Goal: Navigation & Orientation: Find specific page/section

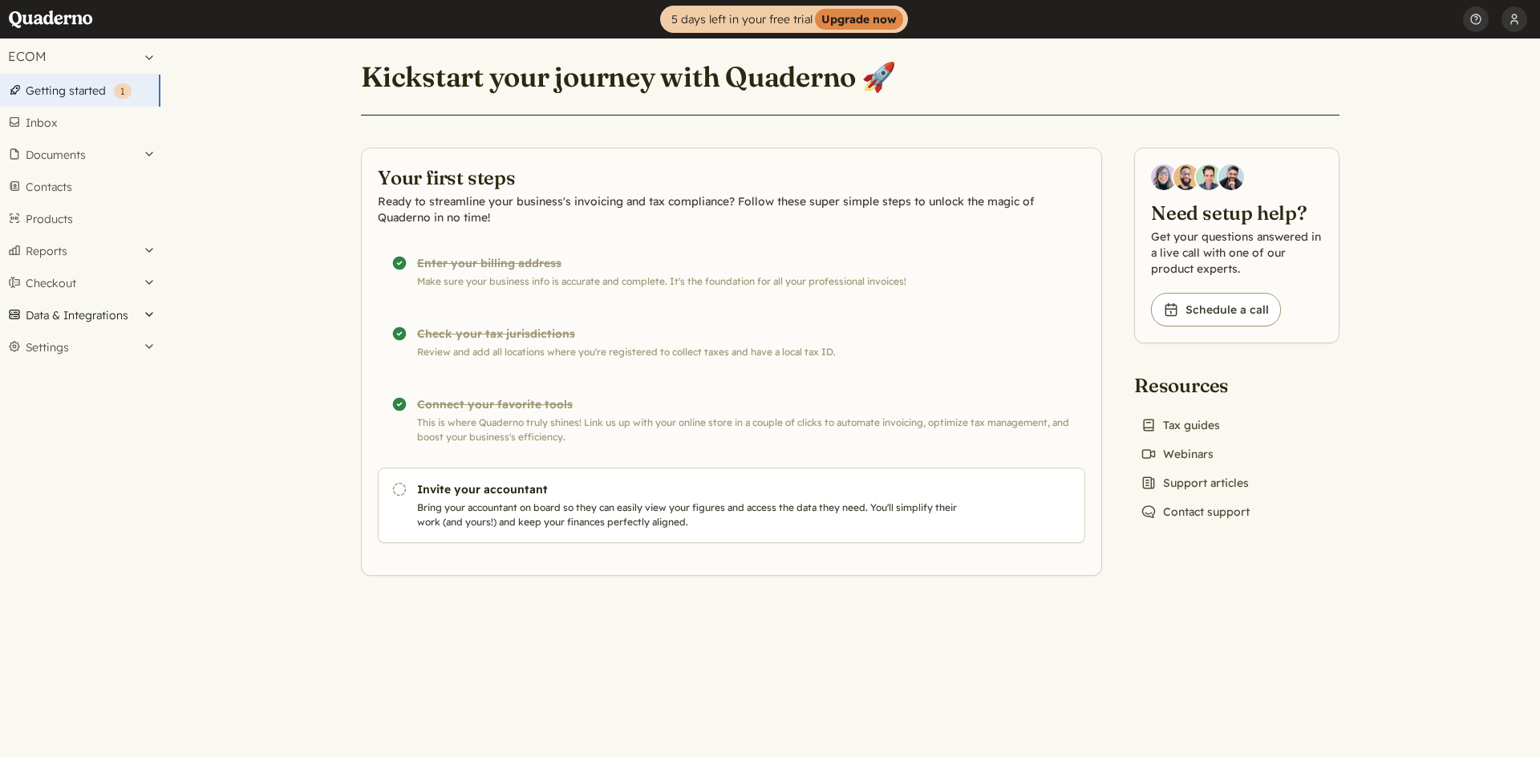
click at [99, 314] on button "Data & Integrations" at bounding box center [80, 315] width 160 height 32
click at [100, 422] on button "Settings" at bounding box center [80, 423] width 160 height 32
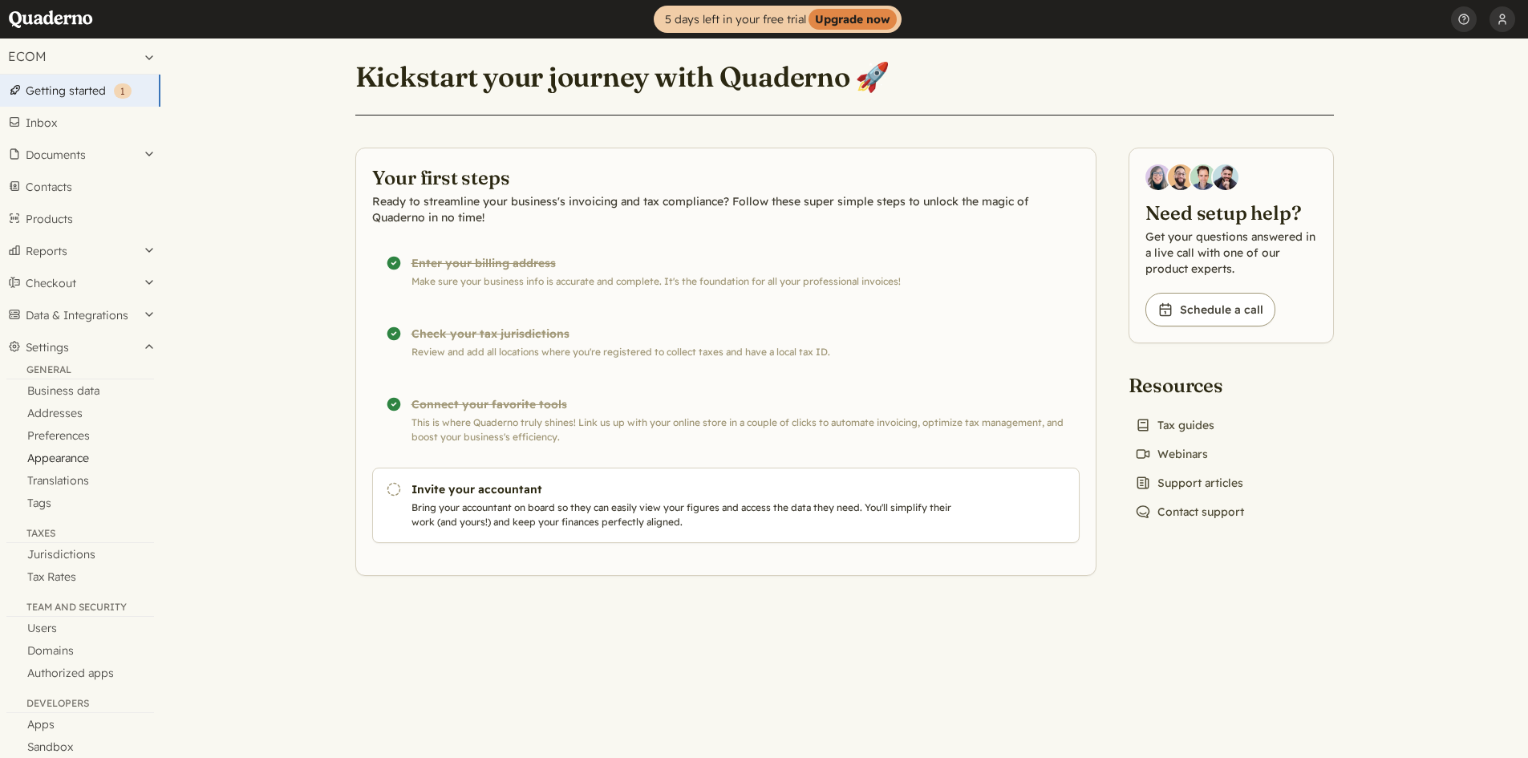
click at [65, 458] on link "Appearance" at bounding box center [80, 458] width 160 height 22
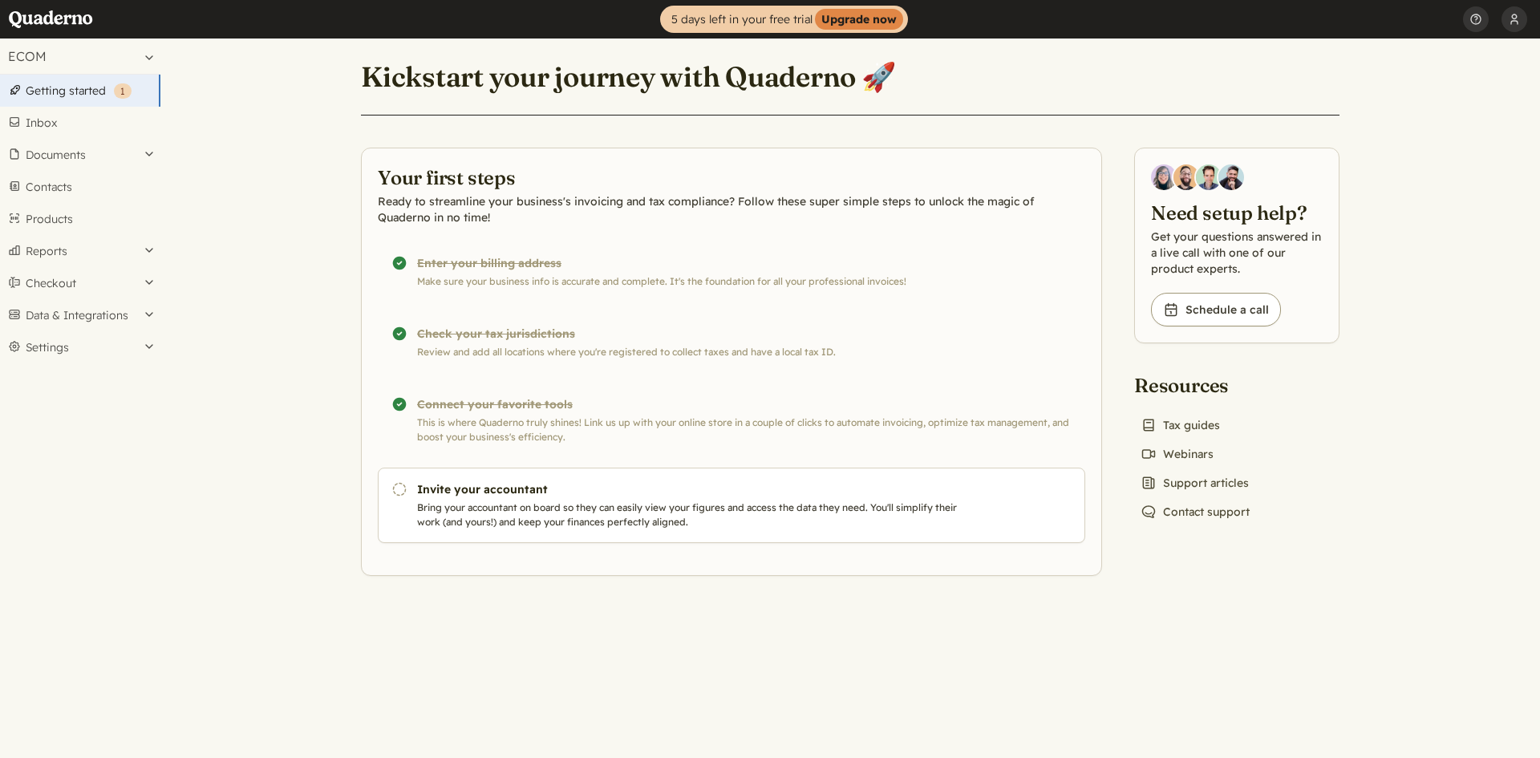
click at [43, 21] on link "Home" at bounding box center [56, 19] width 96 height 38
click at [881, 18] on strong "Upgrade now" at bounding box center [859, 19] width 88 height 21
